Goal: Task Accomplishment & Management: Use online tool/utility

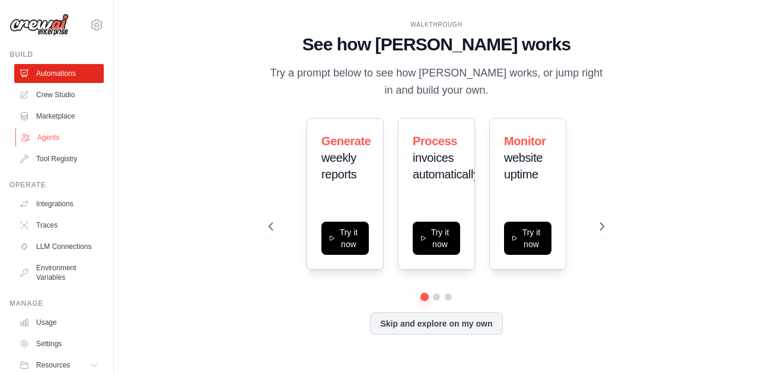
click at [41, 138] on link "Agents" at bounding box center [59, 137] width 89 height 19
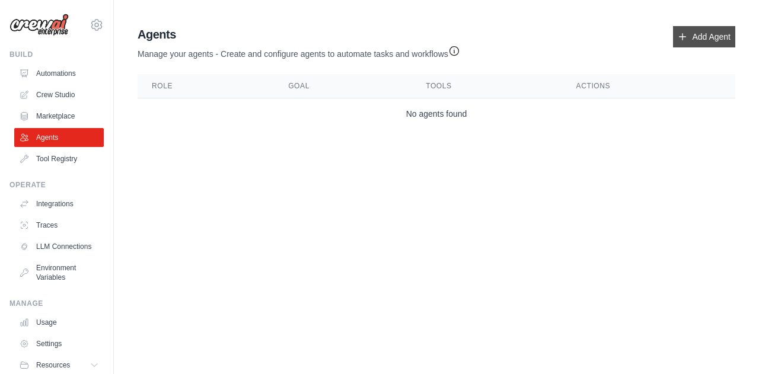
click at [703, 39] on link "Add Agent" at bounding box center [704, 36] width 62 height 21
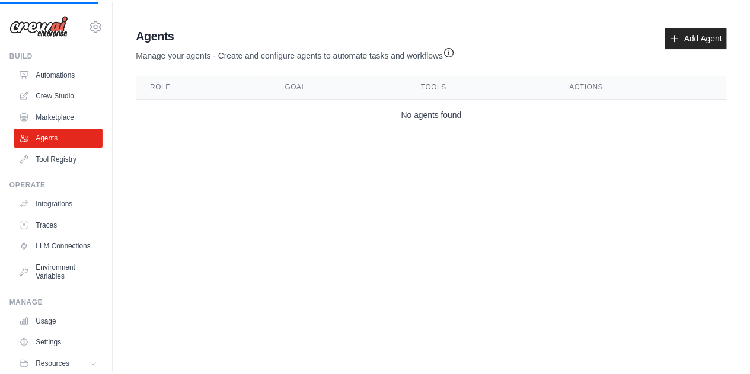
scroll to position [51, 0]
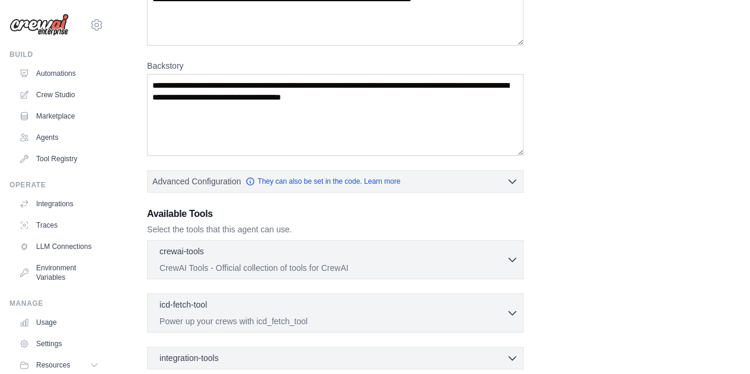
scroll to position [258, 0]
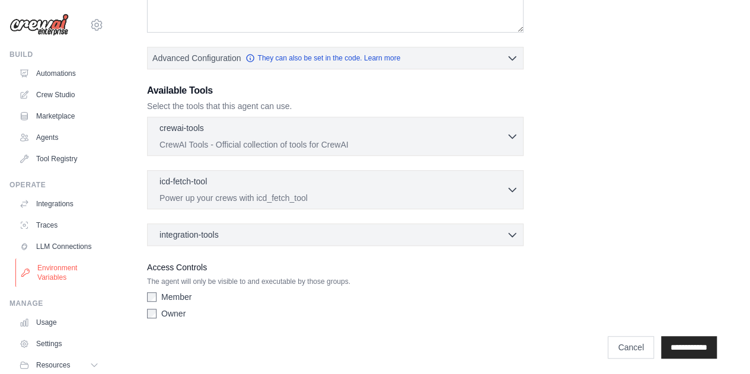
click at [46, 280] on link "Environment Variables" at bounding box center [59, 272] width 89 height 28
